Goal: Use online tool/utility

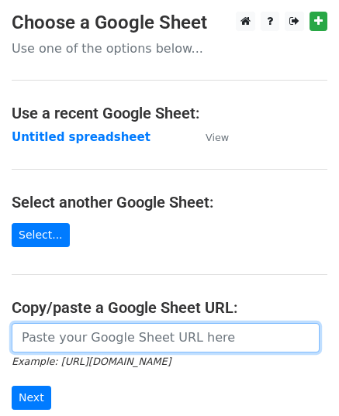
click at [54, 344] on input "url" at bounding box center [166, 337] width 308 height 29
paste input "[URL][DOMAIN_NAME]"
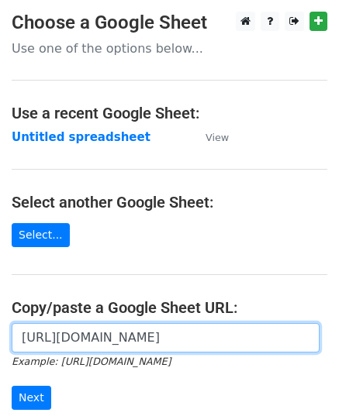
scroll to position [0, 329]
type input "[URL][DOMAIN_NAME]"
click at [12, 386] on input "Next" at bounding box center [32, 398] width 40 height 24
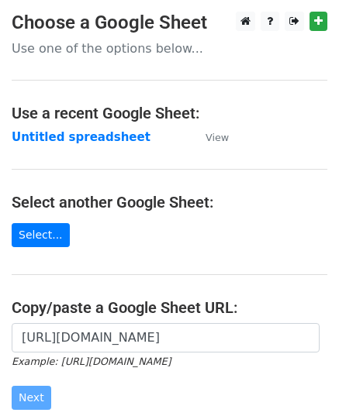
scroll to position [0, 0]
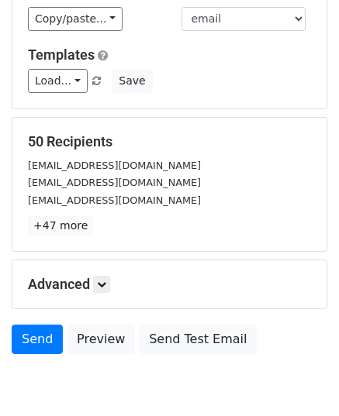
scroll to position [183, 0]
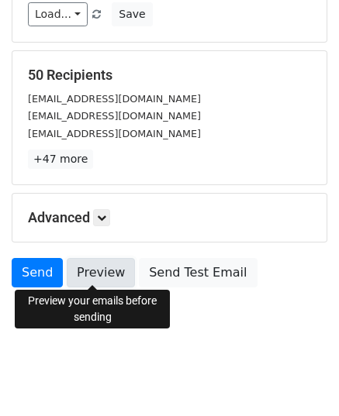
click at [88, 278] on link "Preview" at bounding box center [101, 272] width 68 height 29
